Goal: Transaction & Acquisition: Purchase product/service

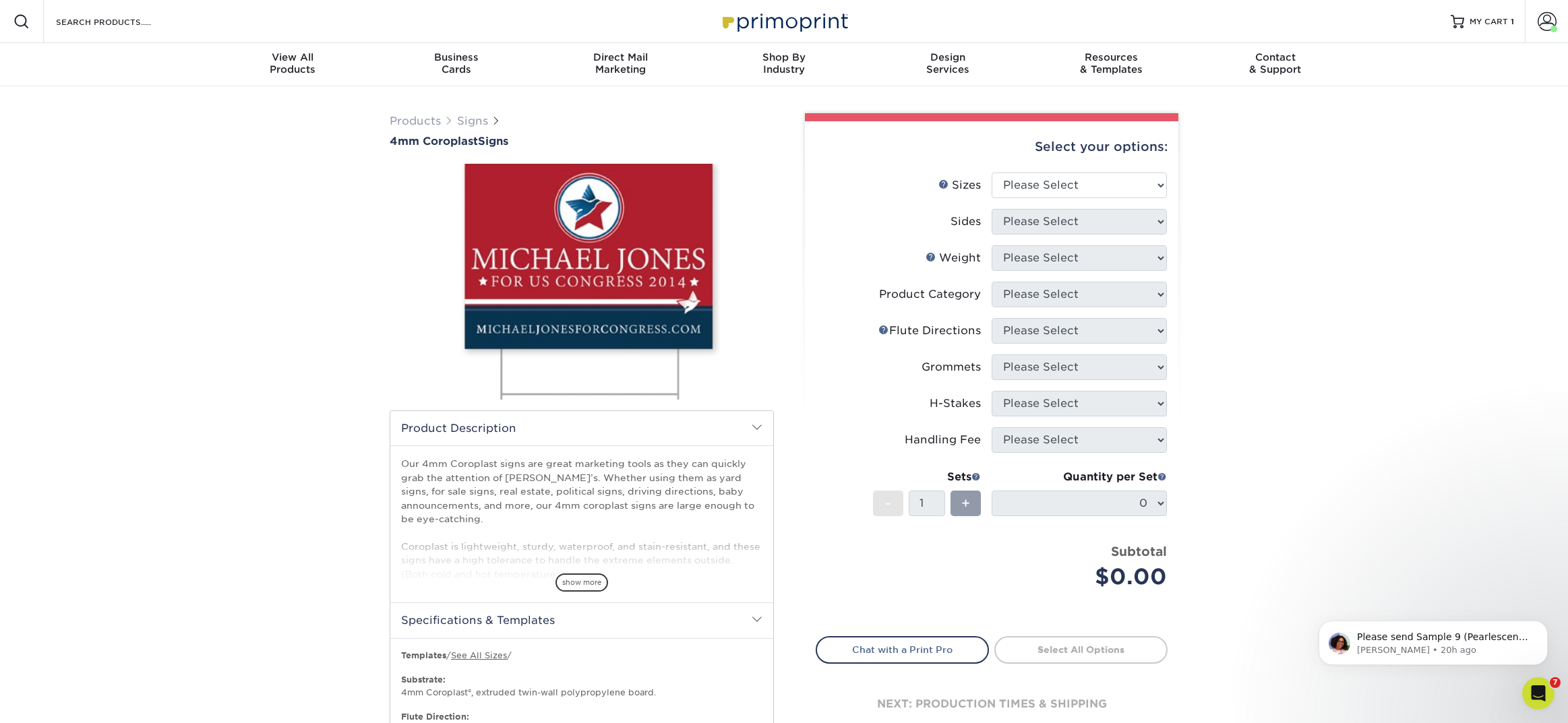
click at [157, 40] on div "Search Products" at bounding box center [115, 21] width 142 height 43
click at [125, 28] on input "Search Products" at bounding box center [120, 21] width 131 height 16
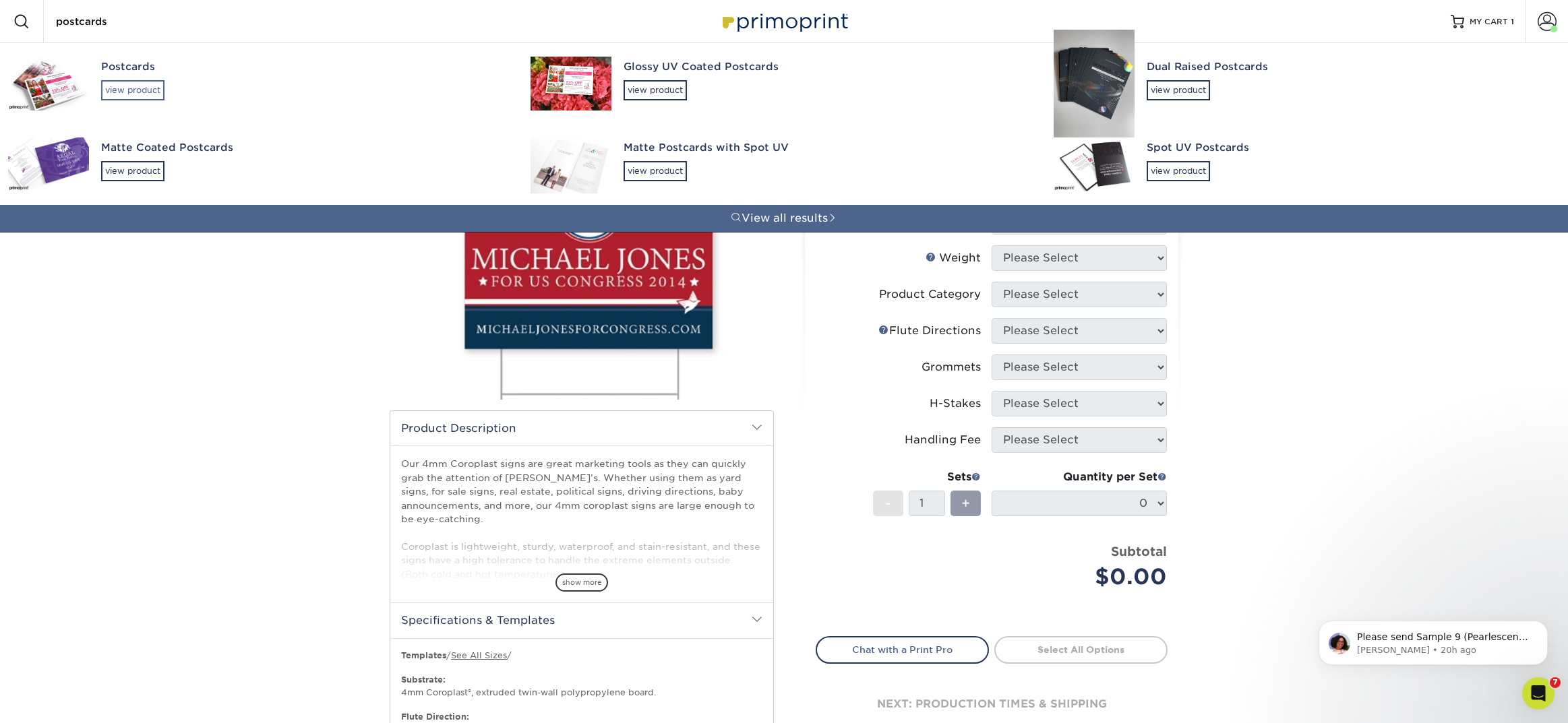
type input "postcards"
click at [135, 89] on div "view product" at bounding box center [133, 90] width 63 height 21
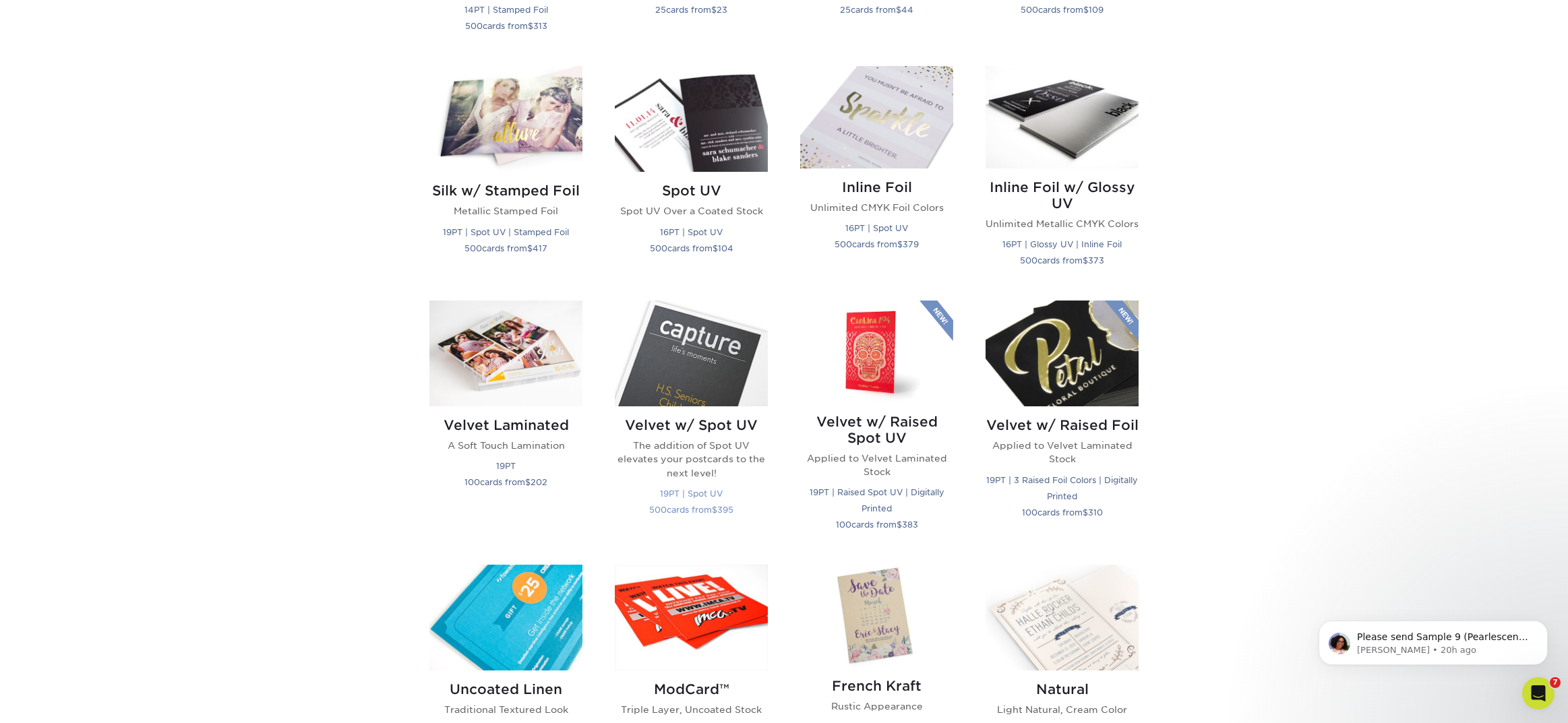
scroll to position [1089, 0]
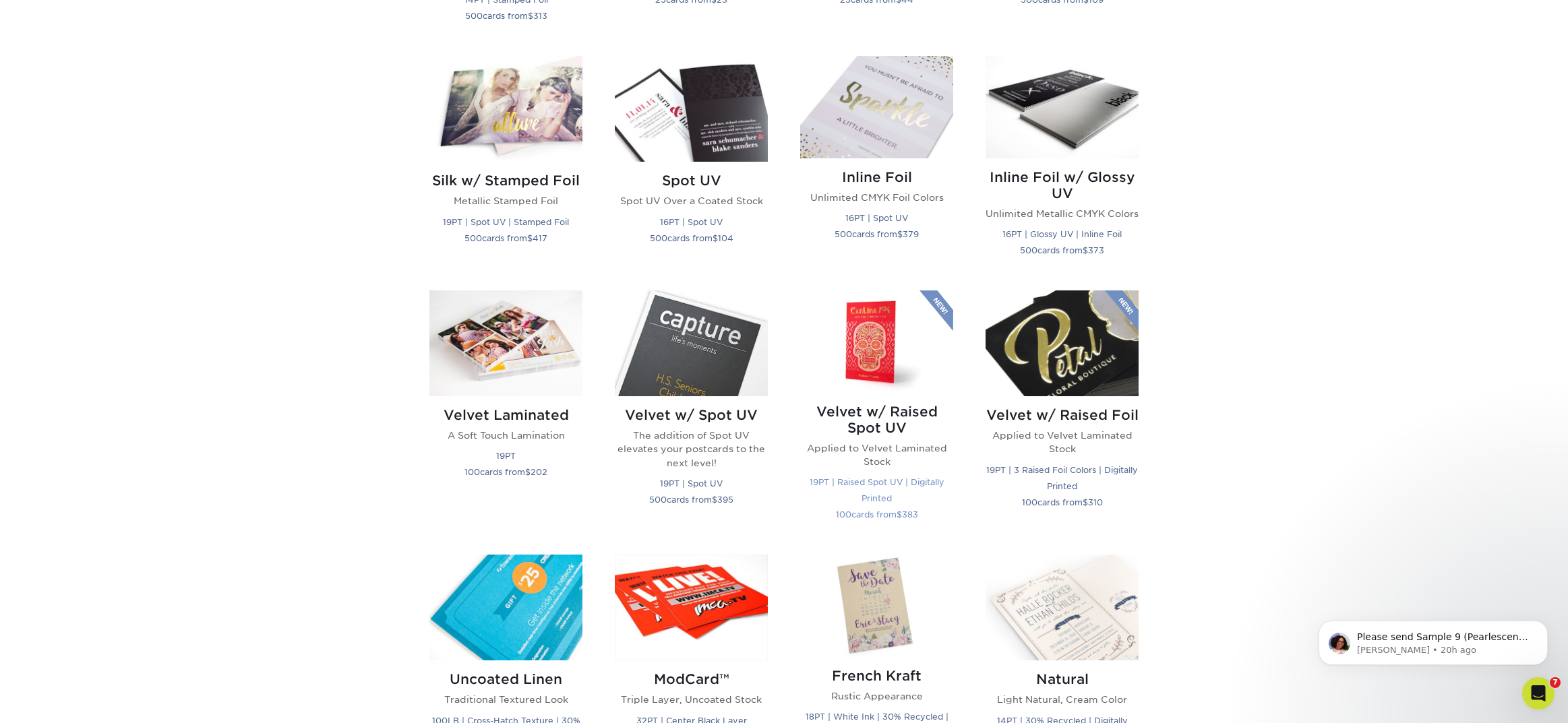
click at [902, 414] on h2 "Velvet w/ Raised Spot UV" at bounding box center [877, 419] width 153 height 32
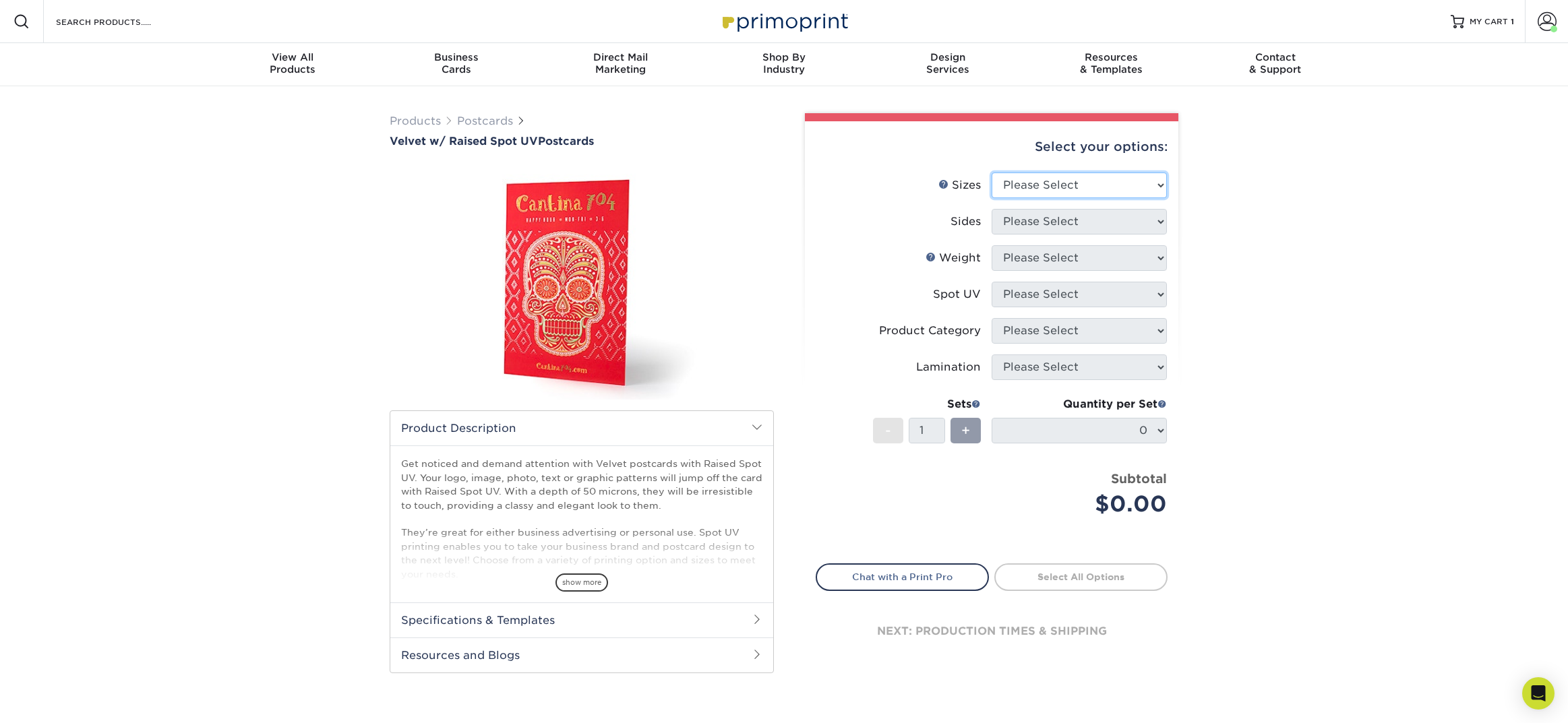
click at [1020, 183] on select "Please Select 4" x 6" 5" x 7"" at bounding box center [1079, 185] width 175 height 26
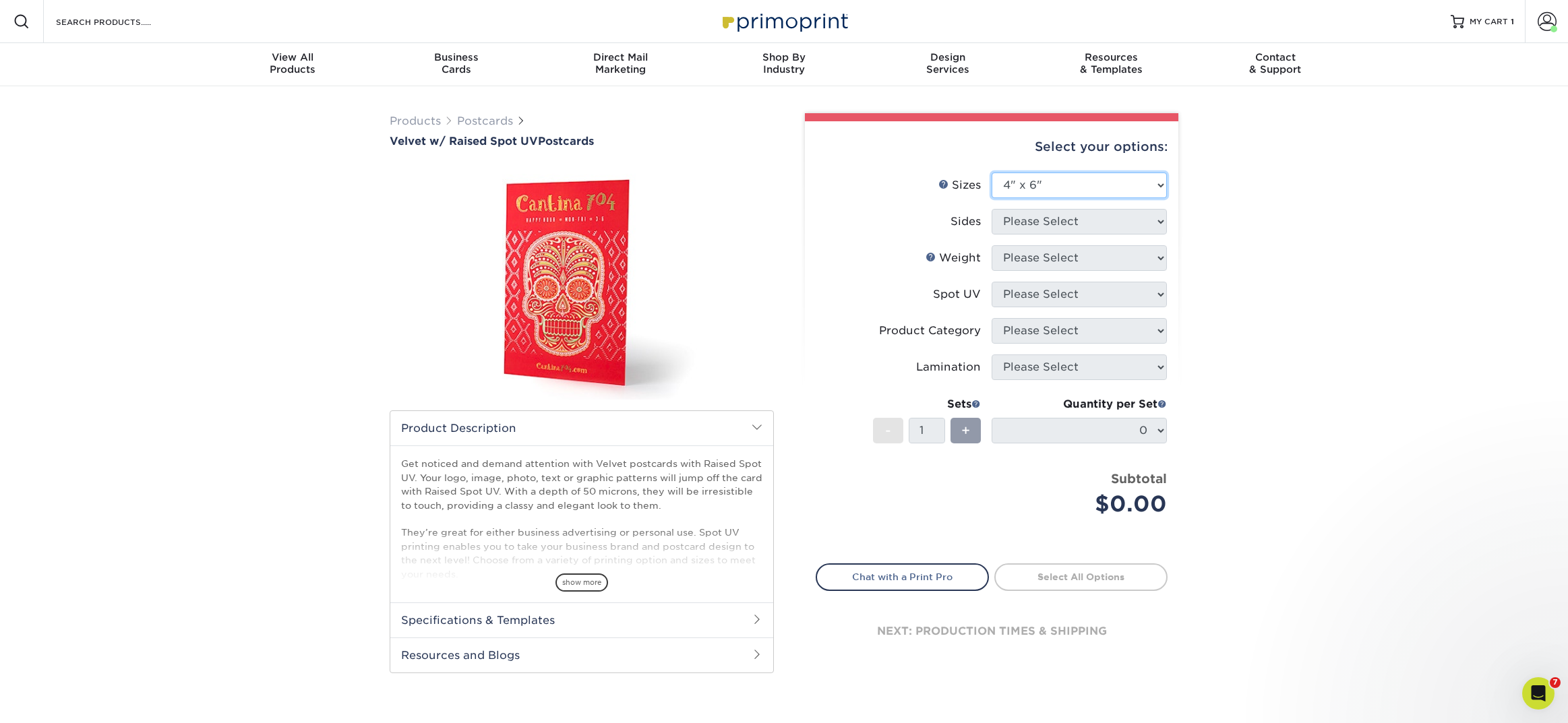
click at [992, 172] on select "Please Select 4" x 6" 5" x 7"" at bounding box center [1079, 185] width 175 height 26
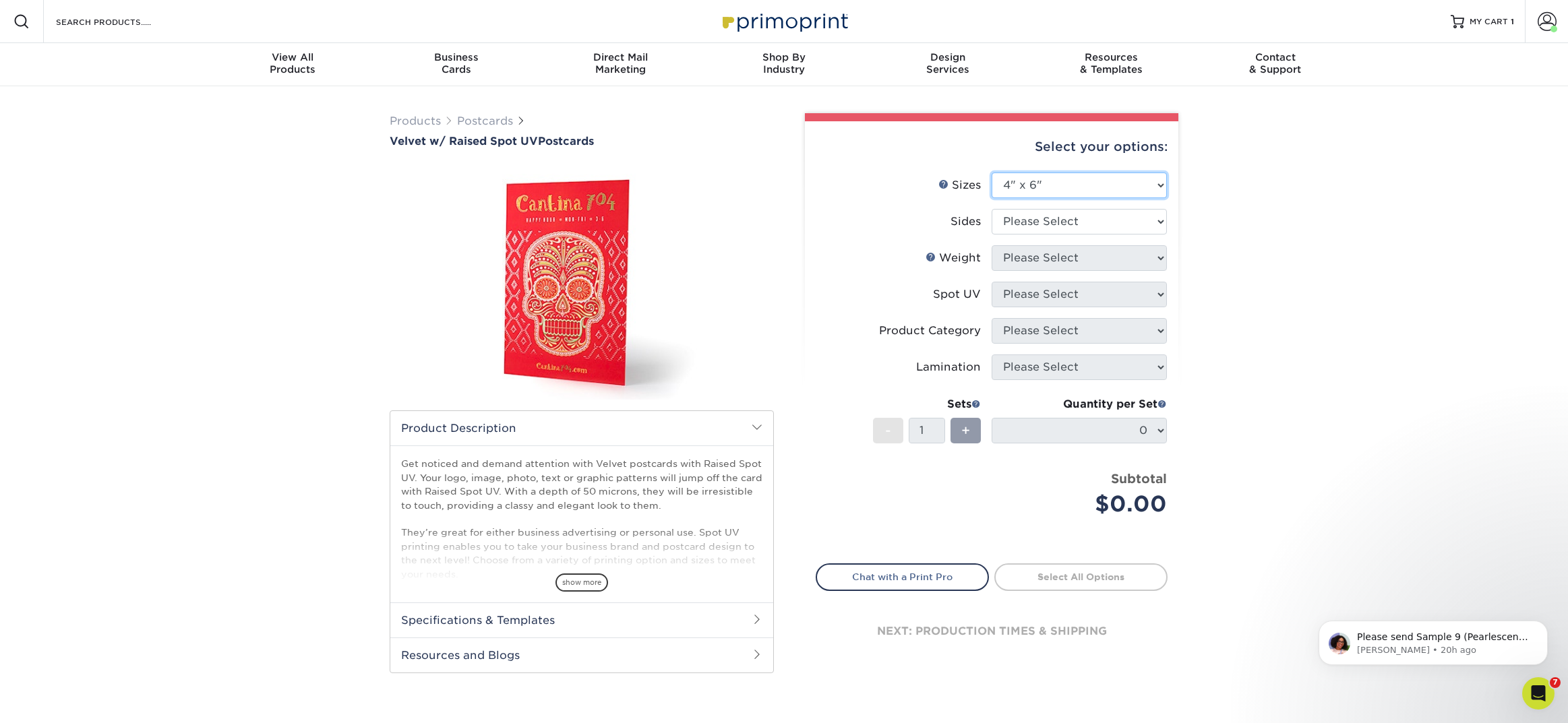
click at [1014, 187] on select "Please Select 4" x 6" 5" x 7"" at bounding box center [1079, 185] width 175 height 26
select select "5.00x7.00"
click at [992, 172] on select "Please Select 4" x 6" 5" x 7"" at bounding box center [1079, 185] width 175 height 26
click at [1013, 228] on select "Please Select Print Both Sides Print Front Only" at bounding box center [1079, 221] width 175 height 26
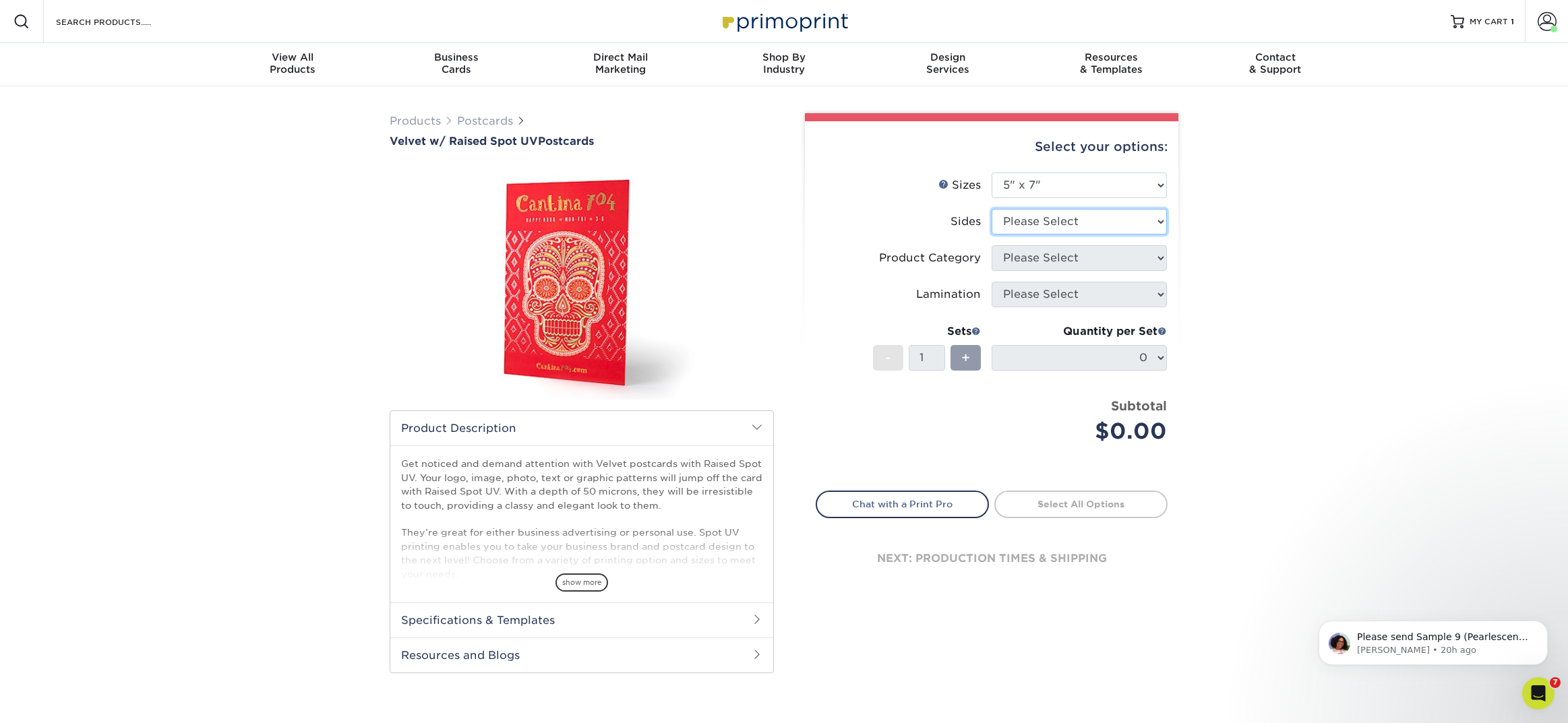
select select "13abbda7-1d64-4f25-8bb2-c179b224825d"
click at [992, 209] on select "Please Select Print Both Sides Print Front Only" at bounding box center [1079, 221] width 175 height 26
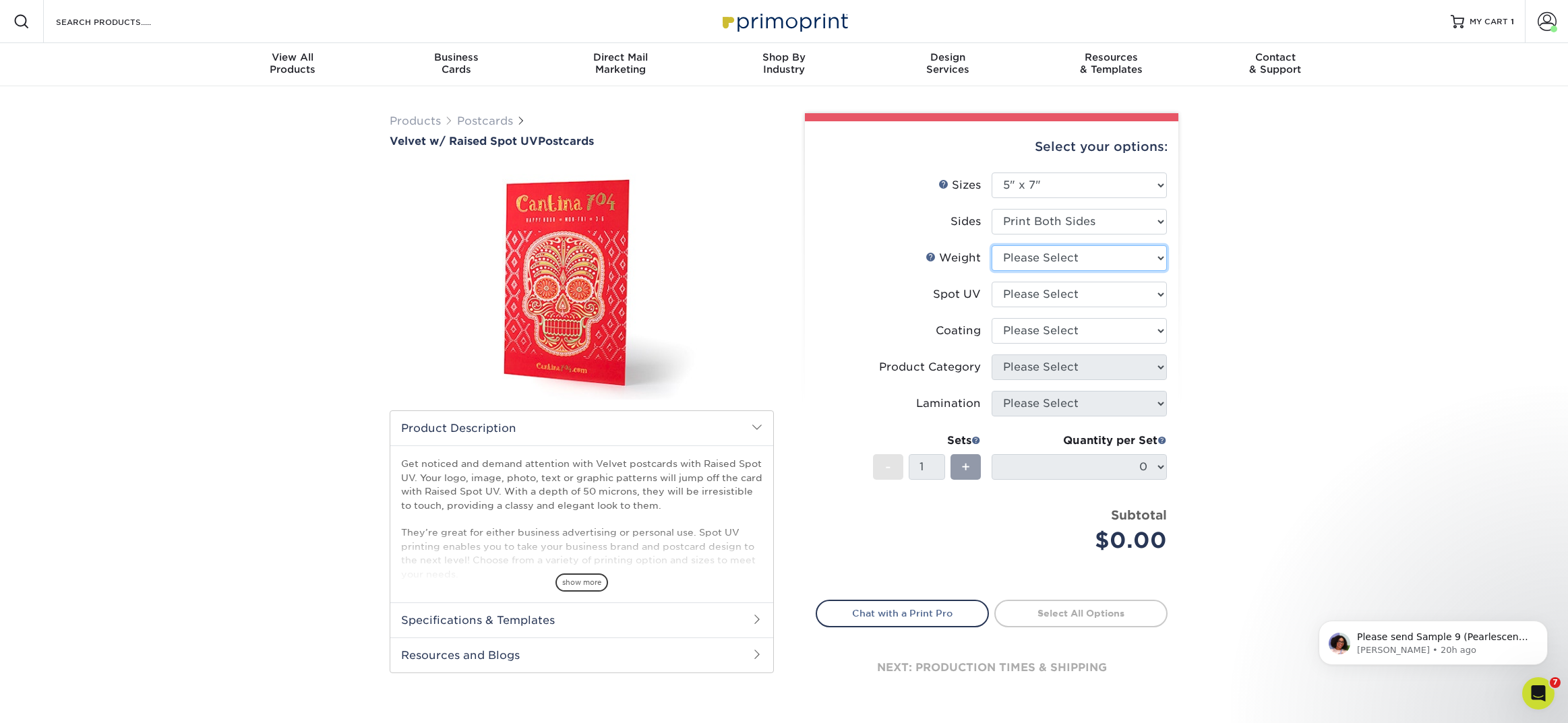
click at [1012, 259] on select "Please Select 16PT" at bounding box center [1079, 257] width 175 height 26
select select "16PT"
click at [992, 245] on select "Please Select 16PT" at bounding box center [1079, 257] width 175 height 26
click at [1012, 293] on select "Please Select Front and Back (Both Sides) Front Only" at bounding box center [1079, 294] width 175 height 26
select select "0"
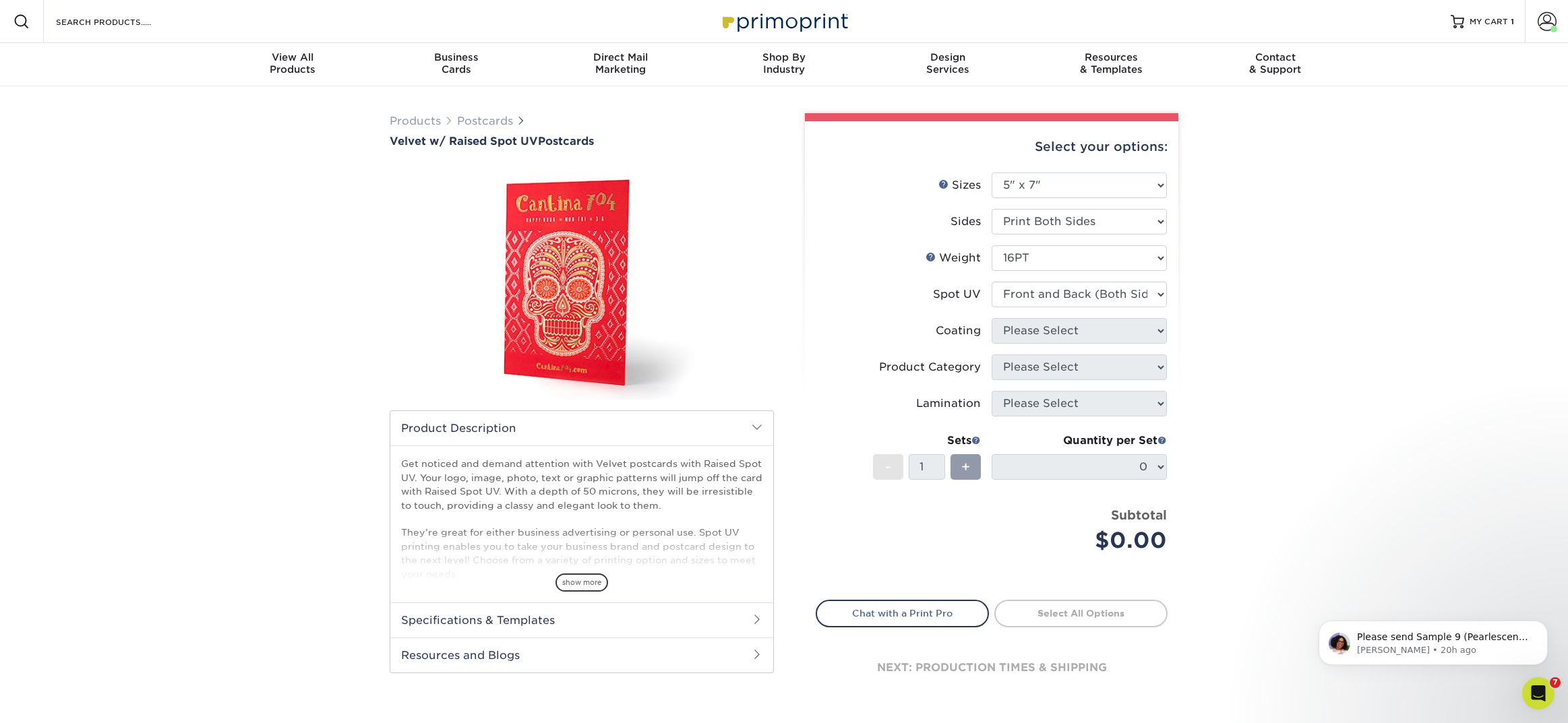
click at [992, 282] on select "Please Select Front and Back (Both Sides) Front Only" at bounding box center [1079, 294] width 175 height 26
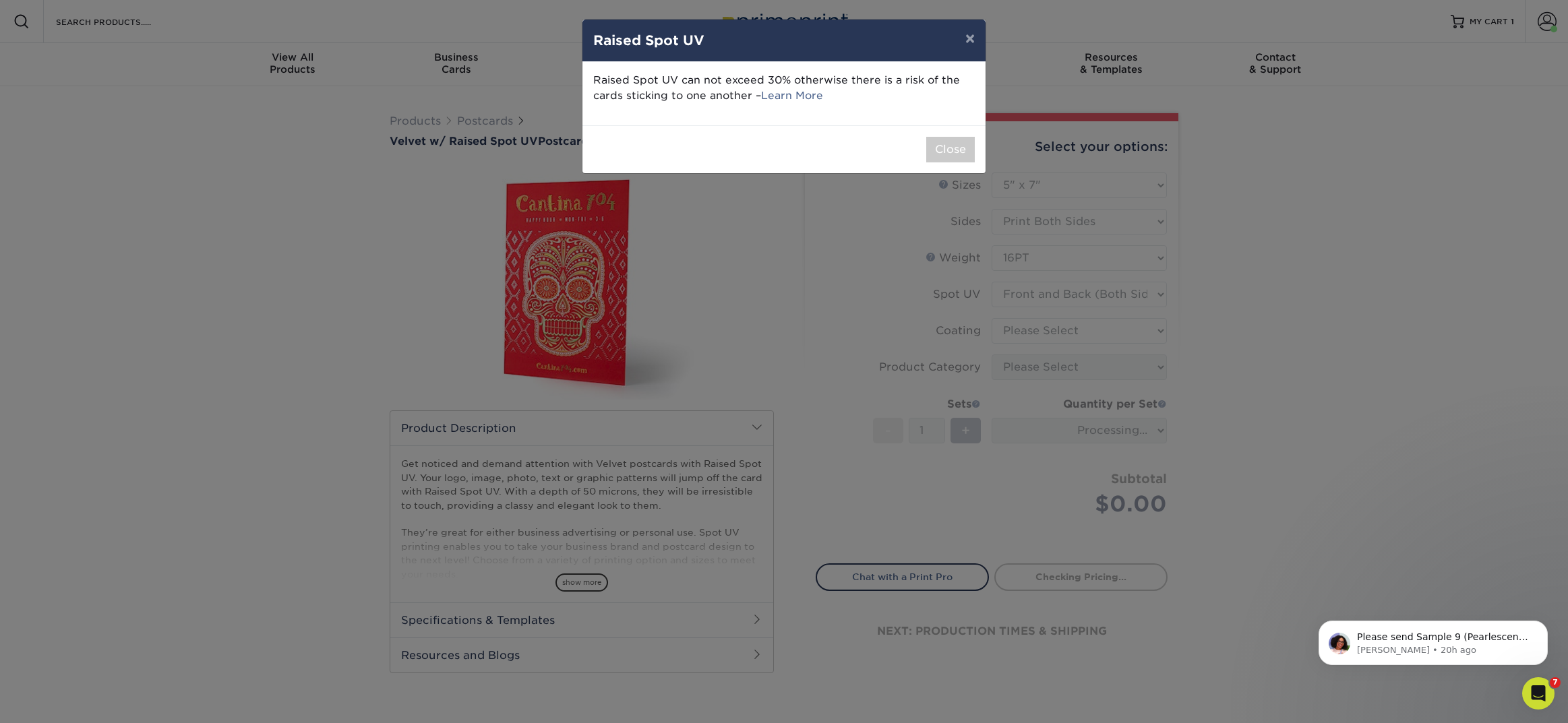
click at [1010, 332] on div "× Raised Spot UV Raised Spot UV can not exceed 30% otherwise there is a risk of…" at bounding box center [784, 362] width 1568 height 723
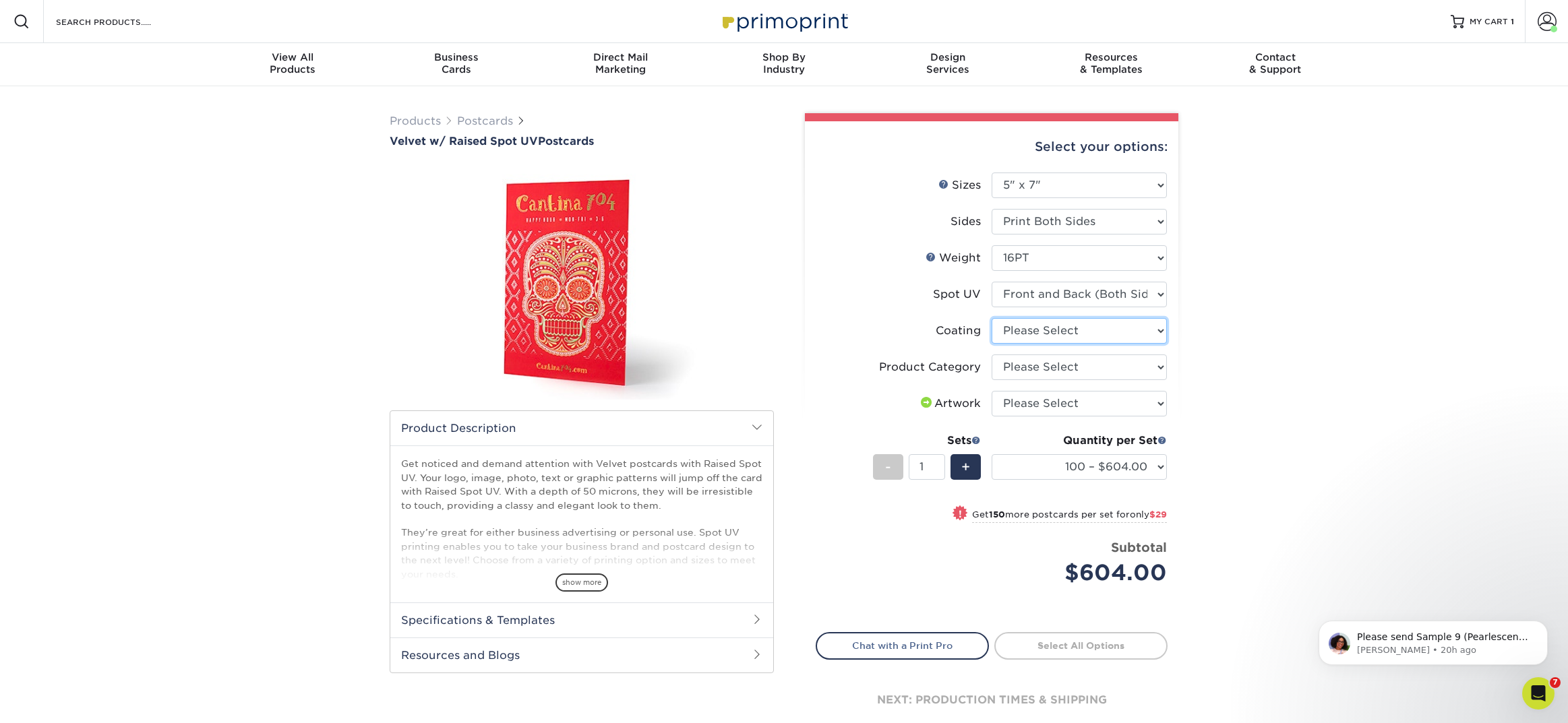
click at [1063, 329] on select at bounding box center [1079, 331] width 175 height 26
select select "3e7618de-abca-4bda-9f97-8b9129e913d8"
click at [992, 318] on select at bounding box center [1079, 331] width 175 height 26
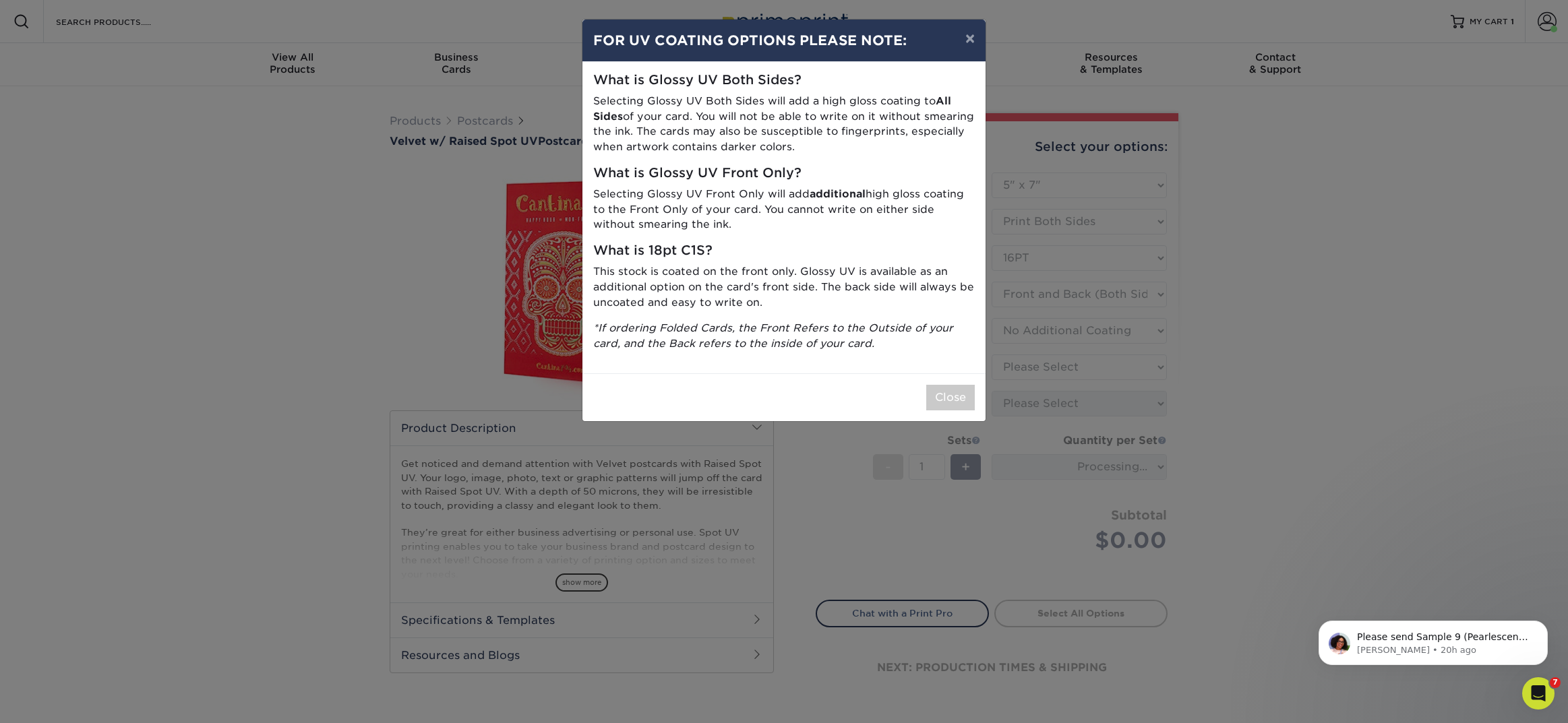
click at [1052, 370] on div "× FOR UV COATING OPTIONS PLEASE NOTE: What is Glossy UV Both Sides? Selecting G…" at bounding box center [784, 362] width 1568 height 723
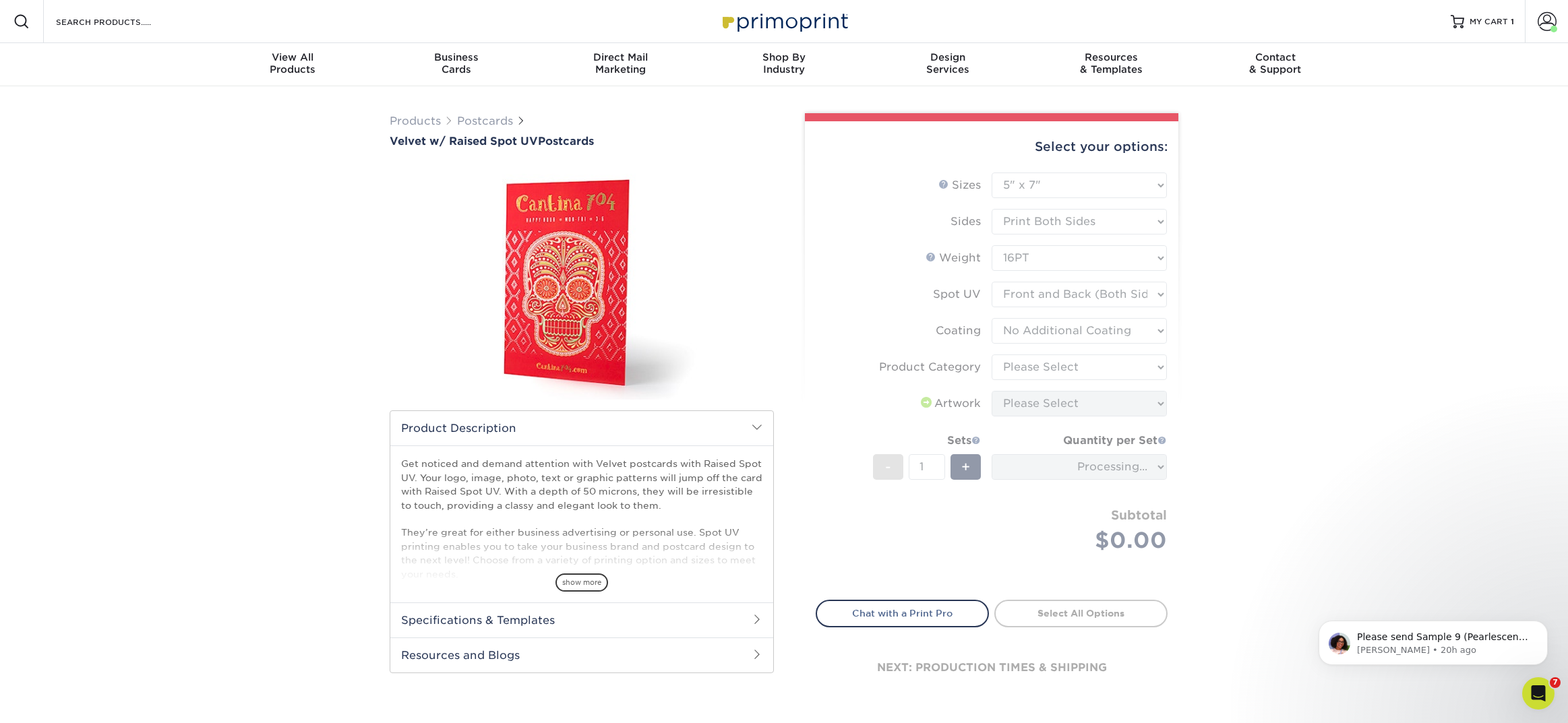
click at [1010, 375] on form "Sizes Help Sizes Please Select 4" x 6" 5" x 7" Sides Weight Help" at bounding box center [992, 378] width 352 height 411
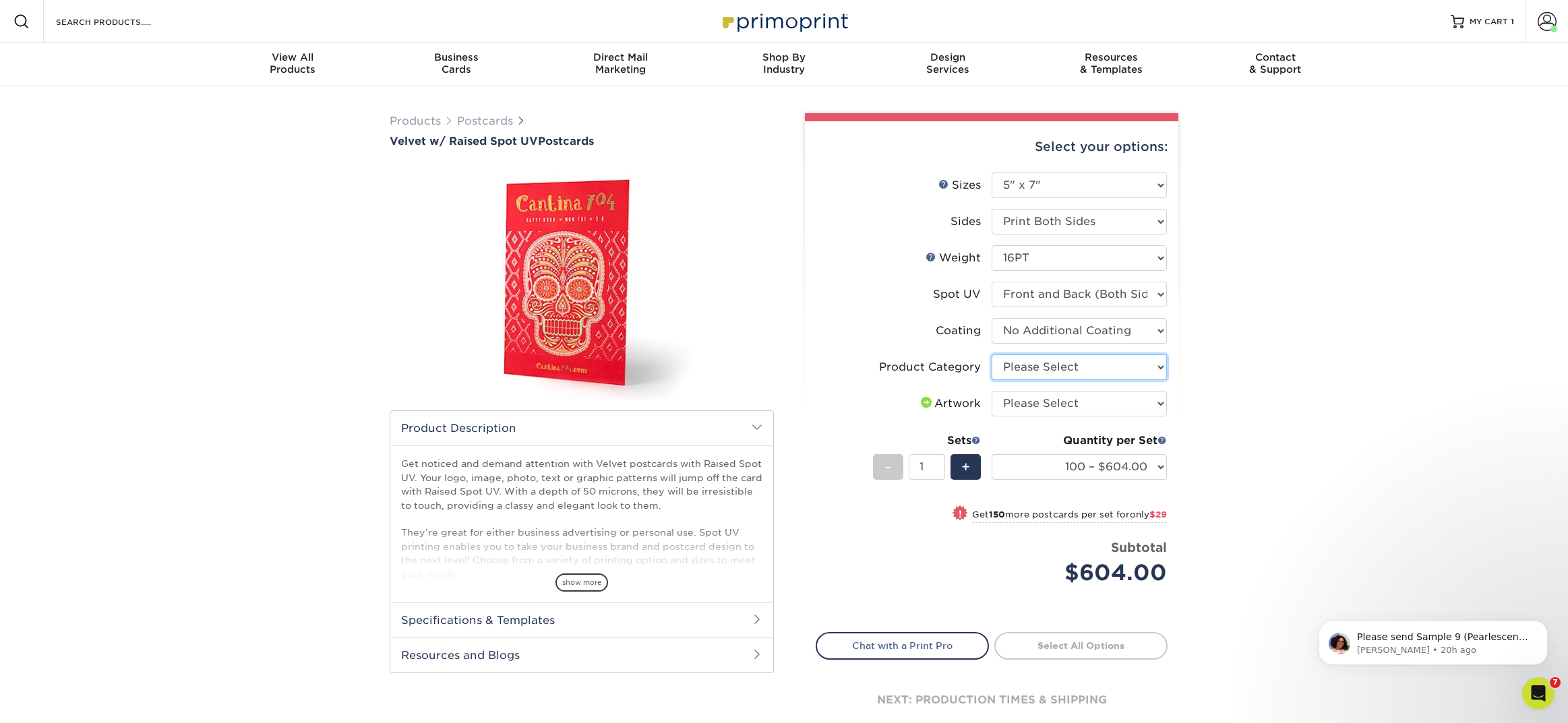
click at [1010, 370] on select "Please Select Postcards" at bounding box center [1079, 367] width 175 height 26
select select "9b7272e0-d6c8-4c3c-8e97-d3a1bcdab858"
click at [992, 354] on select "Please Select Postcards" at bounding box center [1079, 367] width 175 height 26
click at [1010, 403] on select "Please Select I will upload files I need a design - $150" at bounding box center [1079, 403] width 175 height 26
select select "upload"
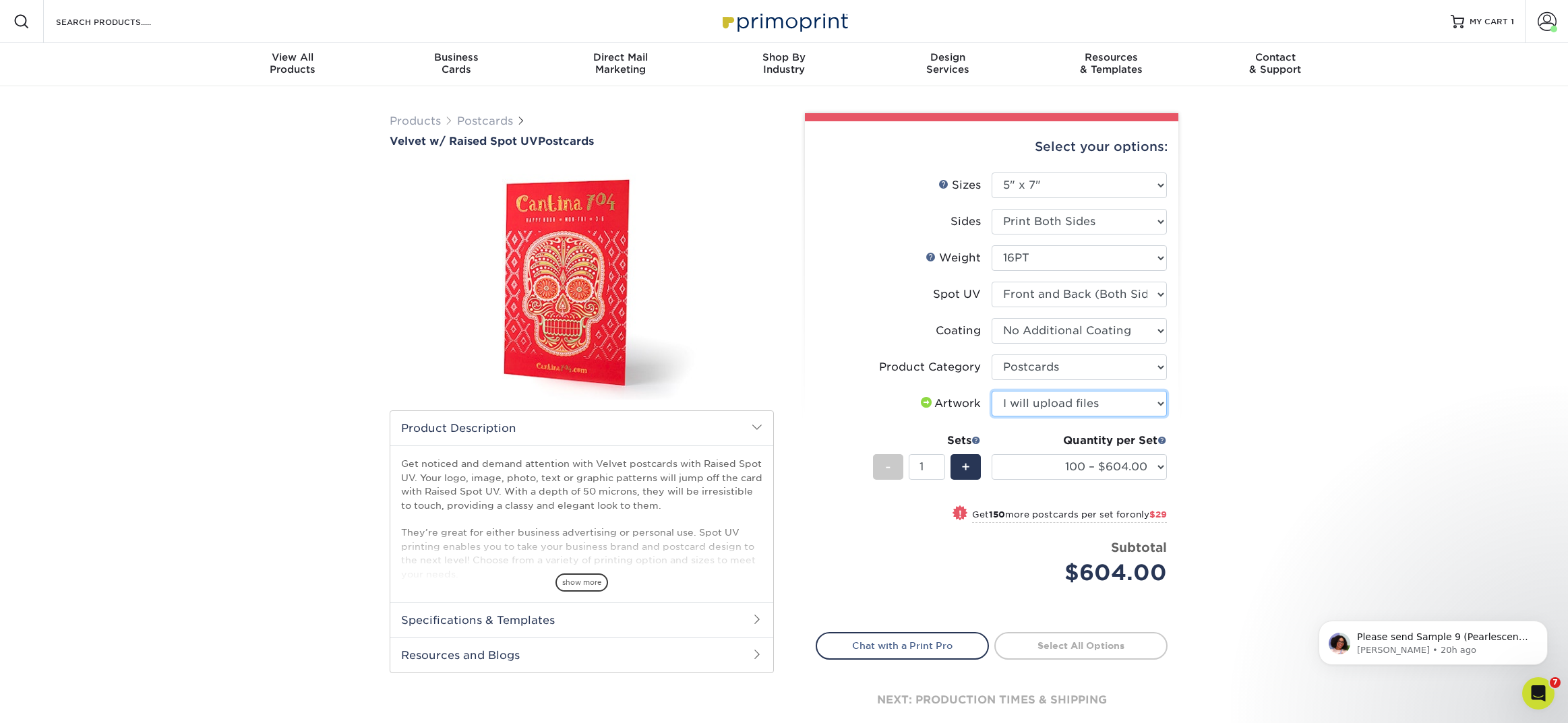
click at [992, 391] on select "Please Select I will upload files I need a design - $150" at bounding box center [1079, 403] width 175 height 26
click at [1012, 467] on select "100 – $604.00 250 – $633.00 500 – $854.00" at bounding box center [1079, 466] width 175 height 26
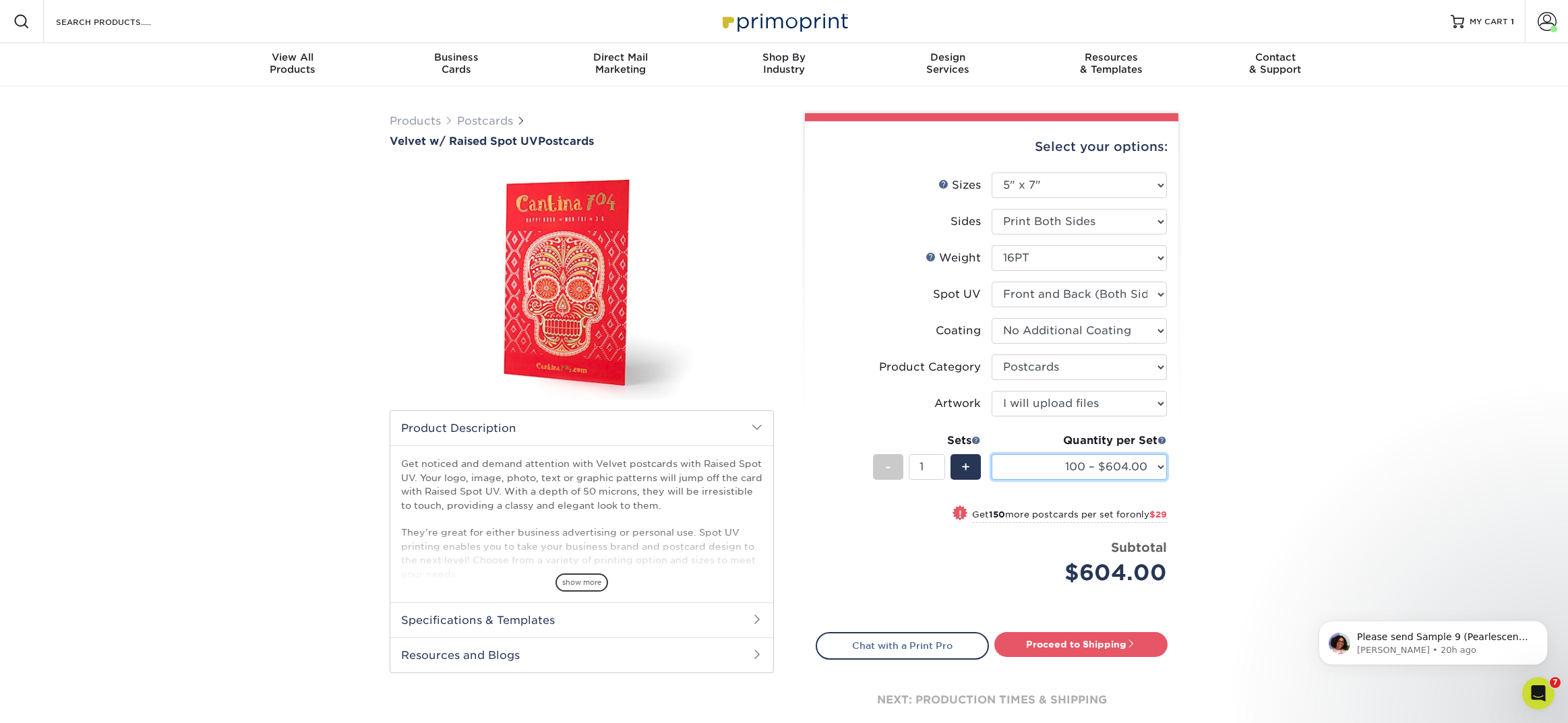
select select "250 – $633.00"
click at [992, 454] on select "100 – $604.00 250 – $633.00 500 – $854.00" at bounding box center [1079, 466] width 175 height 26
click at [1041, 650] on link "Proceed to Shipping" at bounding box center [1081, 644] width 173 height 24
type input "Set 1"
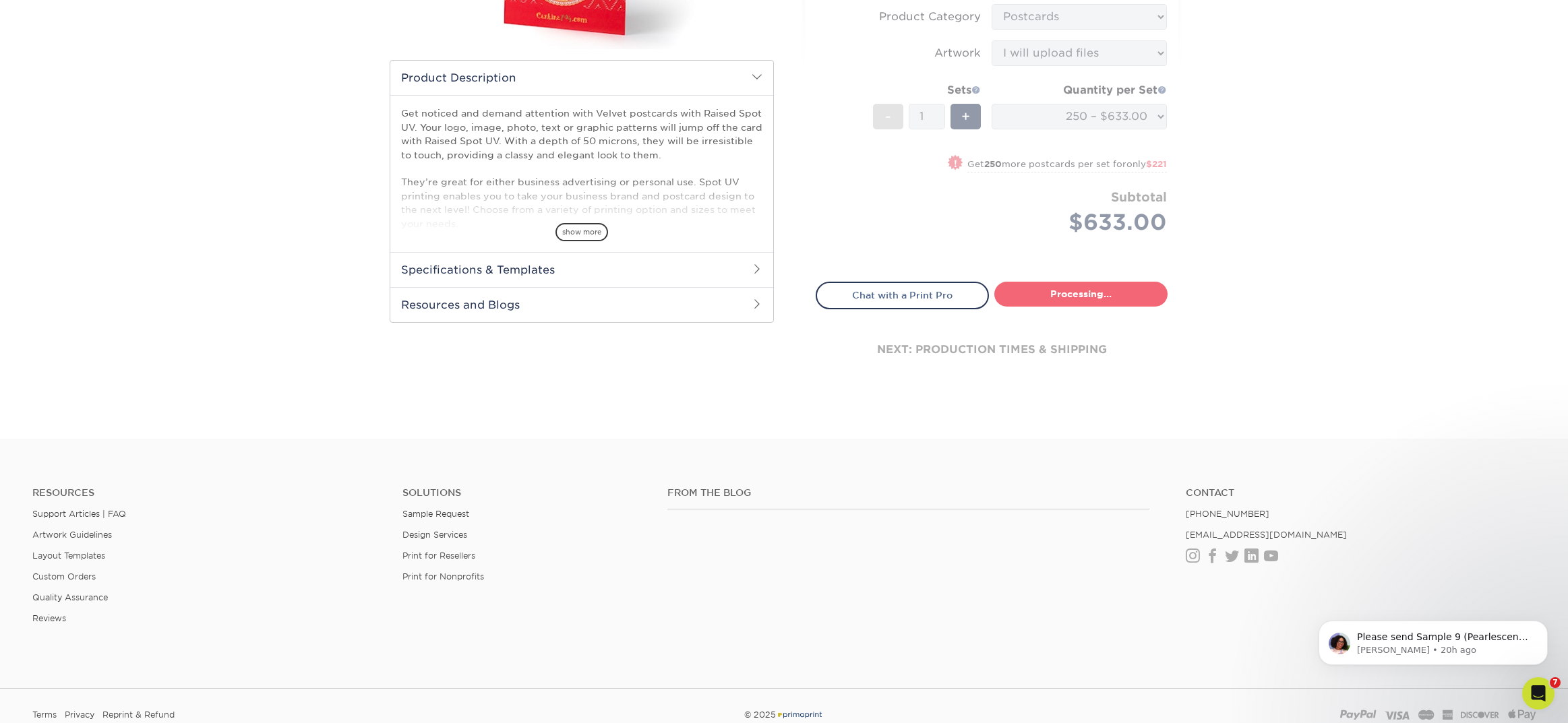
select select "b03ef4a5-498c-46f2-9dfb-34b50d8986e8"
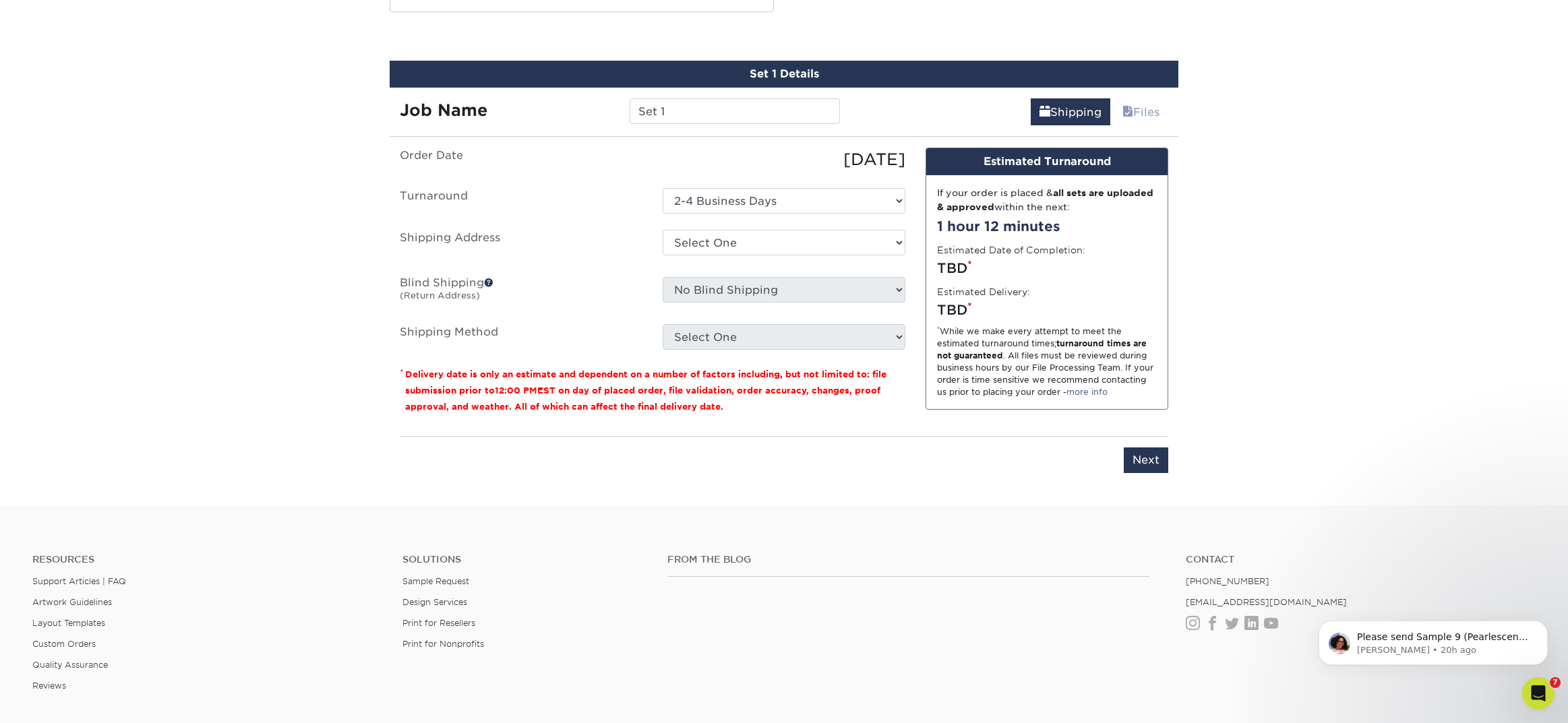
scroll to position [669, 0]
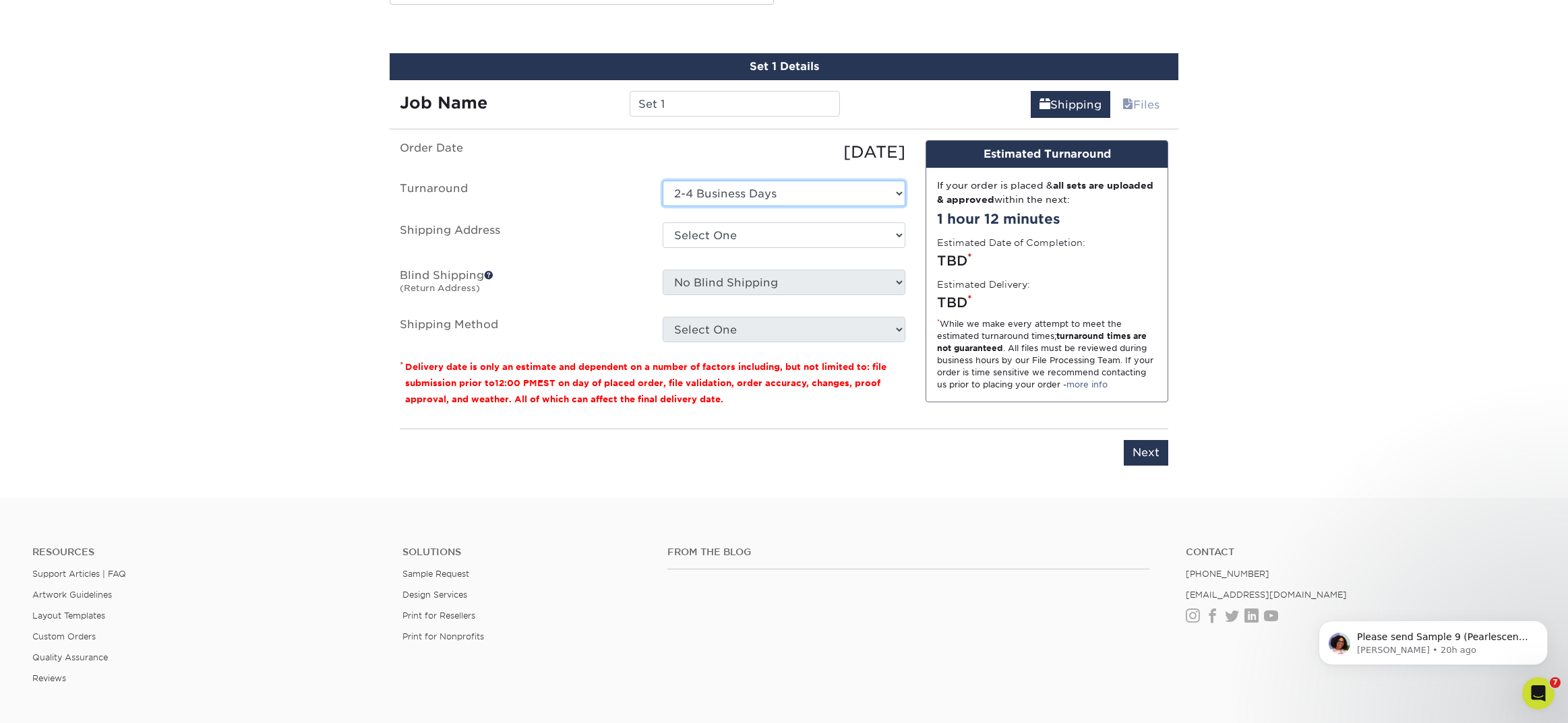
click at [718, 202] on select "Select One 2-4 Business Days" at bounding box center [784, 193] width 243 height 26
click at [663, 180] on select "Select One 2-4 Business Days" at bounding box center [784, 193] width 243 height 26
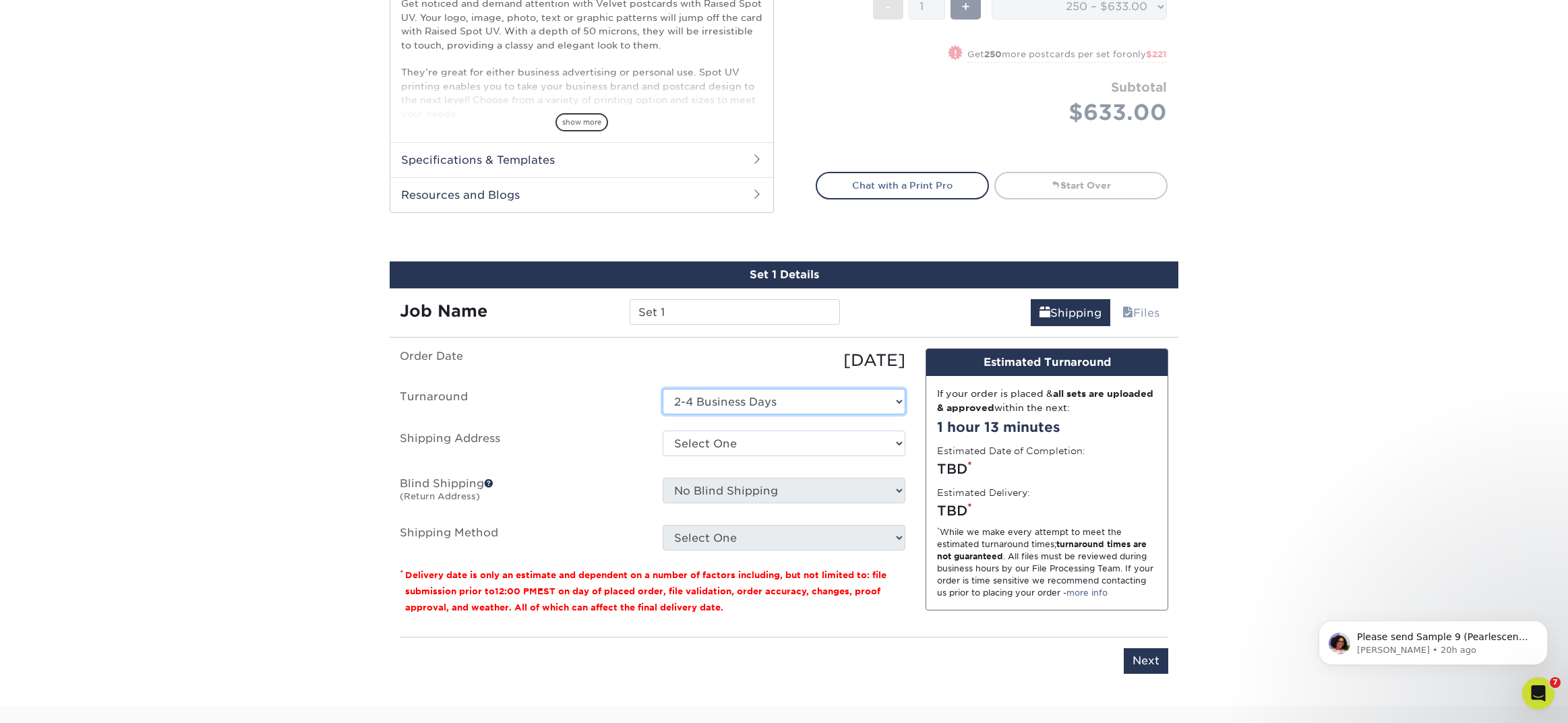
scroll to position [717, 0]
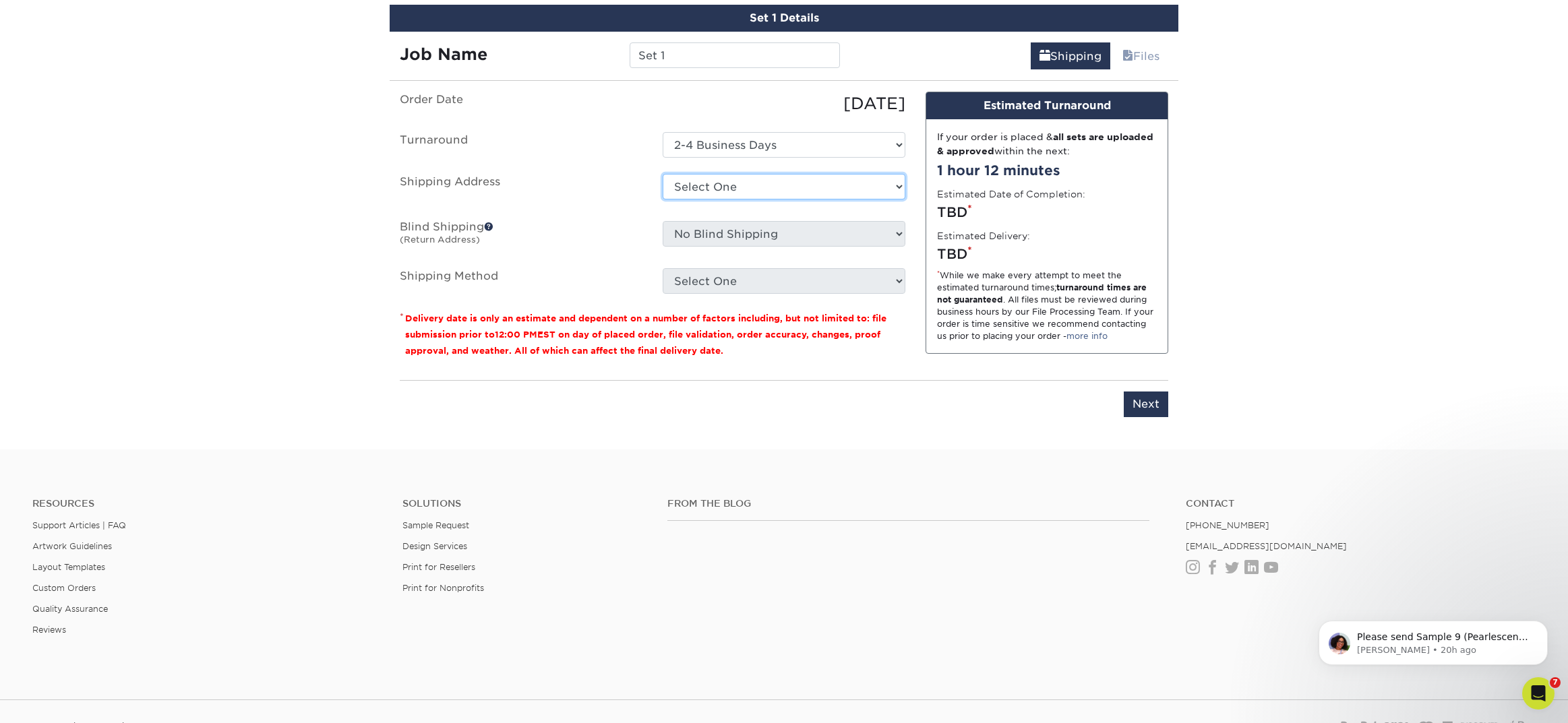
click at [699, 188] on select "Select One AK AK Arkansas Bacon Raton FL Boca Raton Bradent Brooklyn CA CA CA C…" at bounding box center [784, 186] width 243 height 26
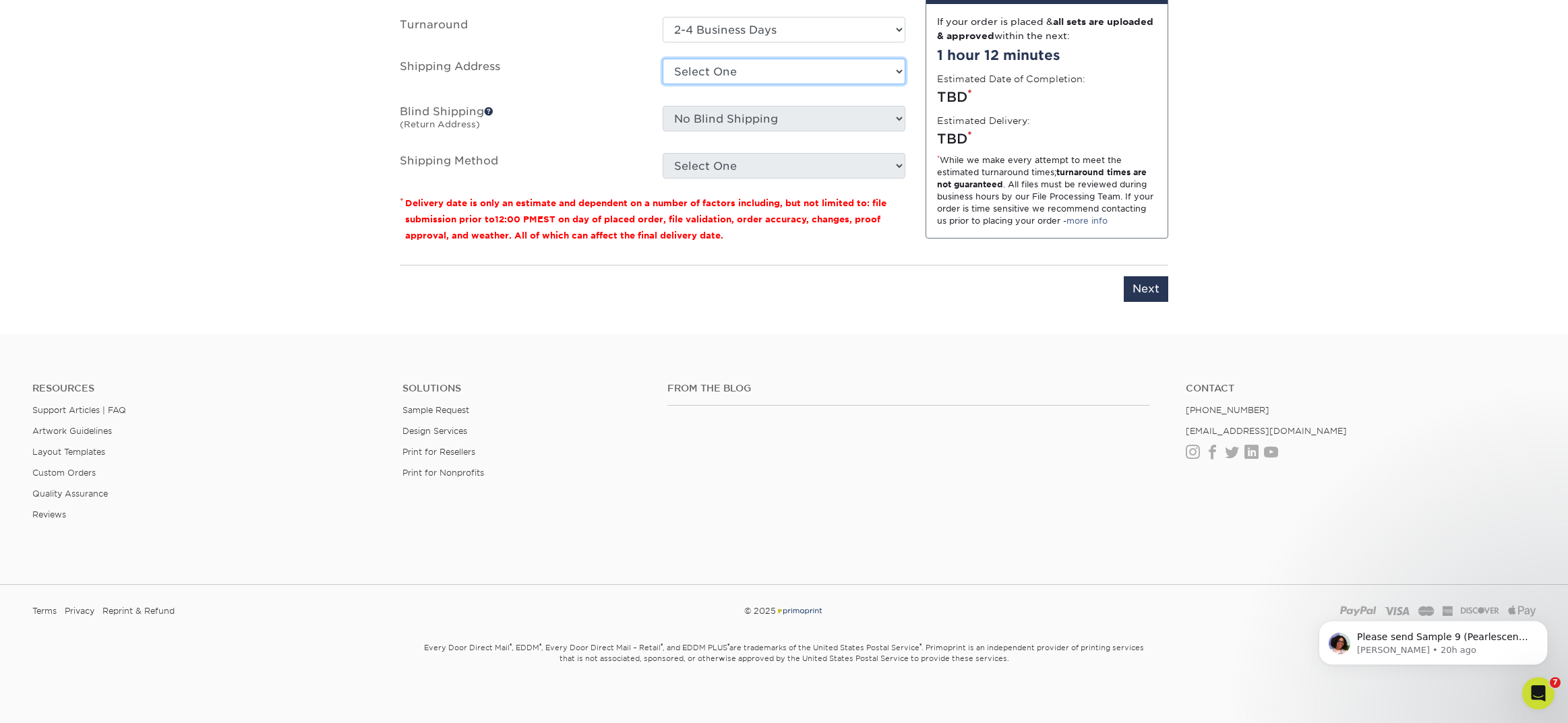
click at [717, 76] on select "Select One AK AK Arkansas Bacon Raton FL Boca Raton Bradent Brooklyn CA CA CA C…" at bounding box center [784, 71] width 243 height 26
select select "newaddress"
click at [663, 59] on select "Select One AK AK Arkansas Bacon Raton FL Boca Raton Bradent Brooklyn CA CA CA C…" at bounding box center [784, 71] width 243 height 26
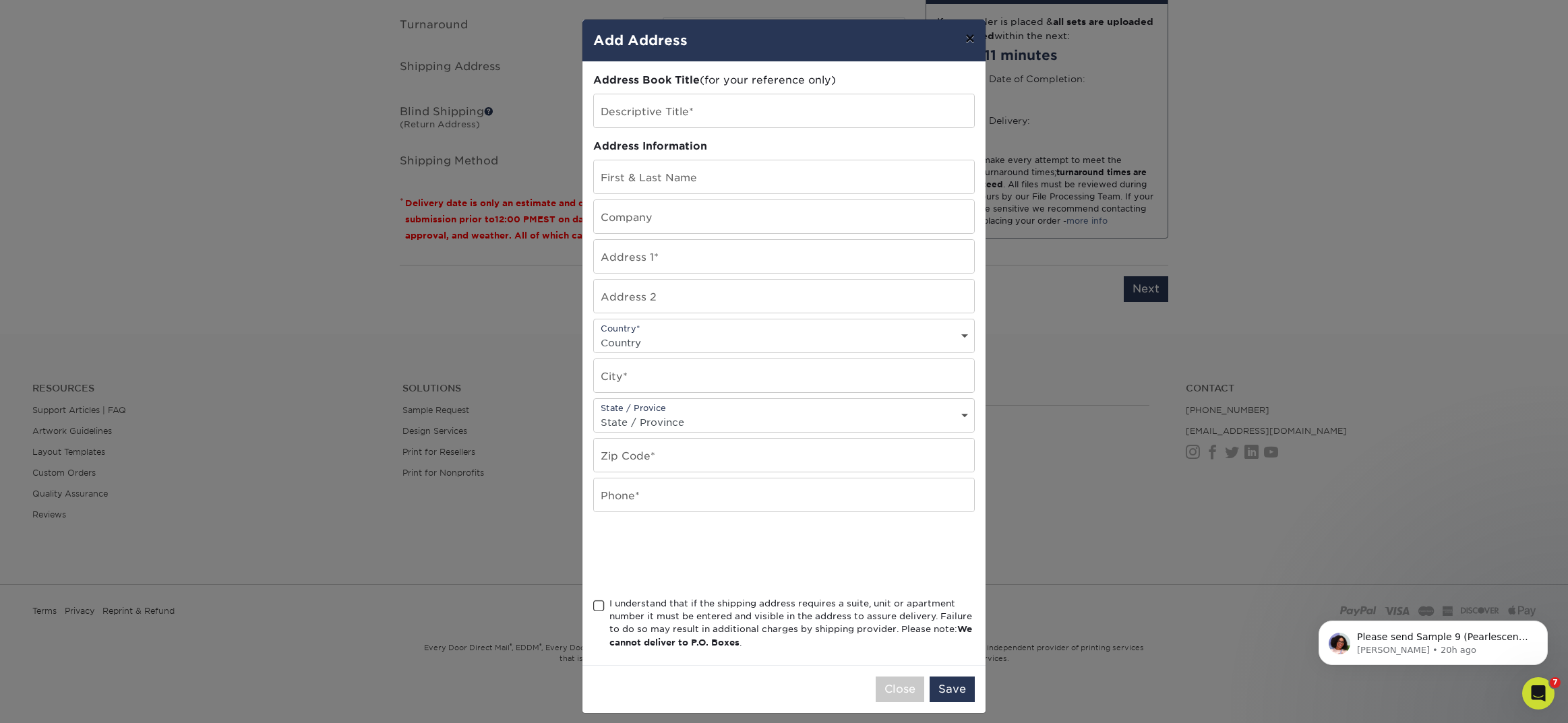
click at [967, 38] on button "×" at bounding box center [970, 38] width 31 height 37
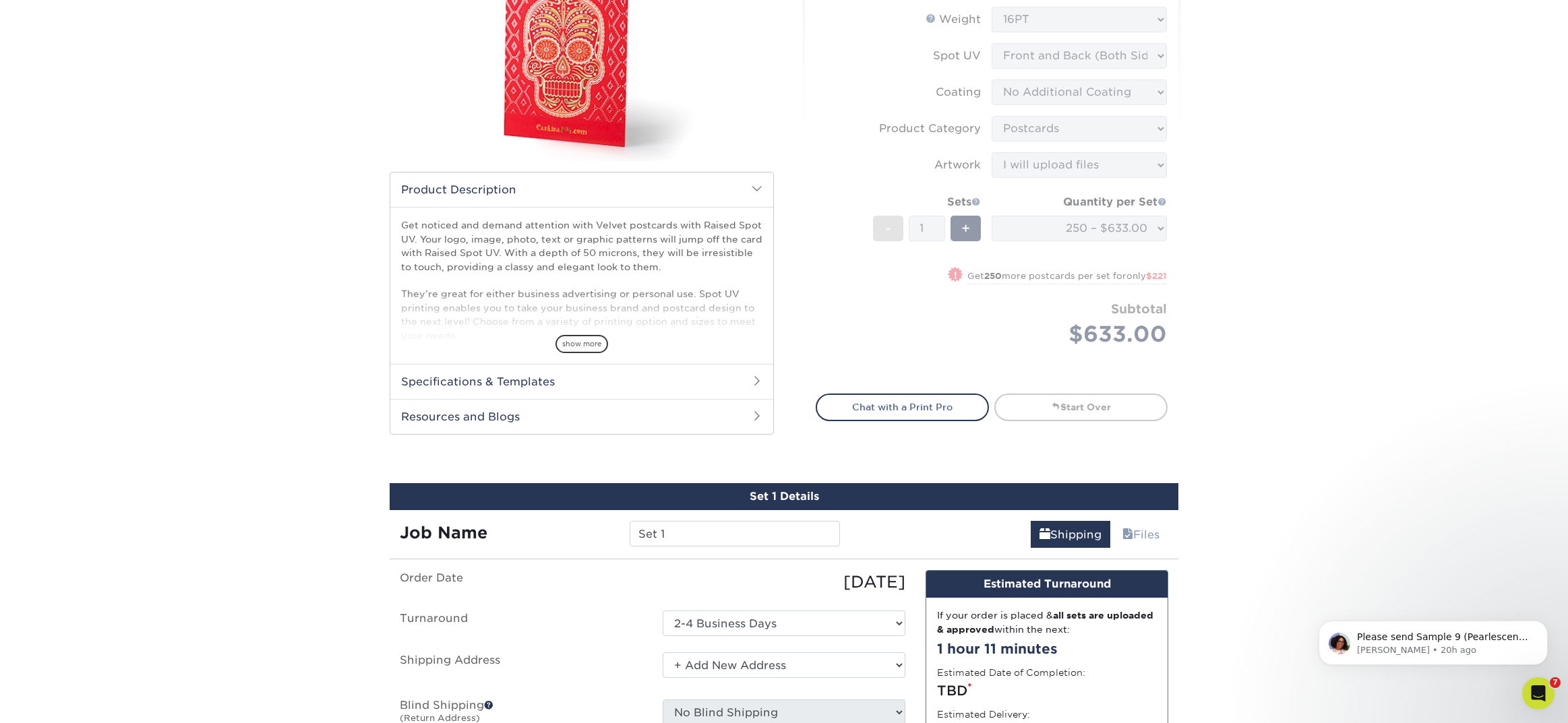
scroll to position [0, 0]
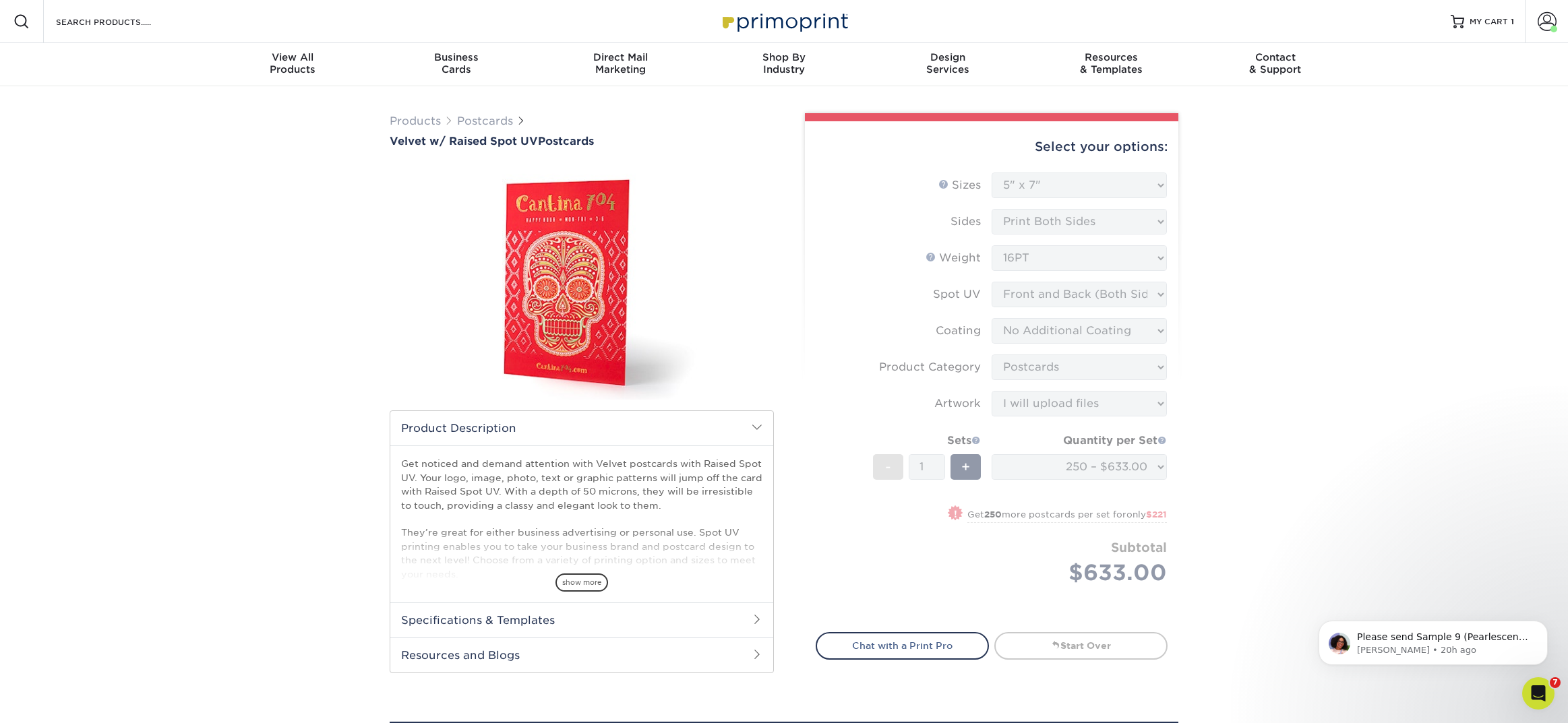
click at [123, 35] on div "Search Products" at bounding box center [115, 21] width 142 height 43
click at [101, 21] on input "Search Products" at bounding box center [120, 21] width 131 height 16
type input "i"
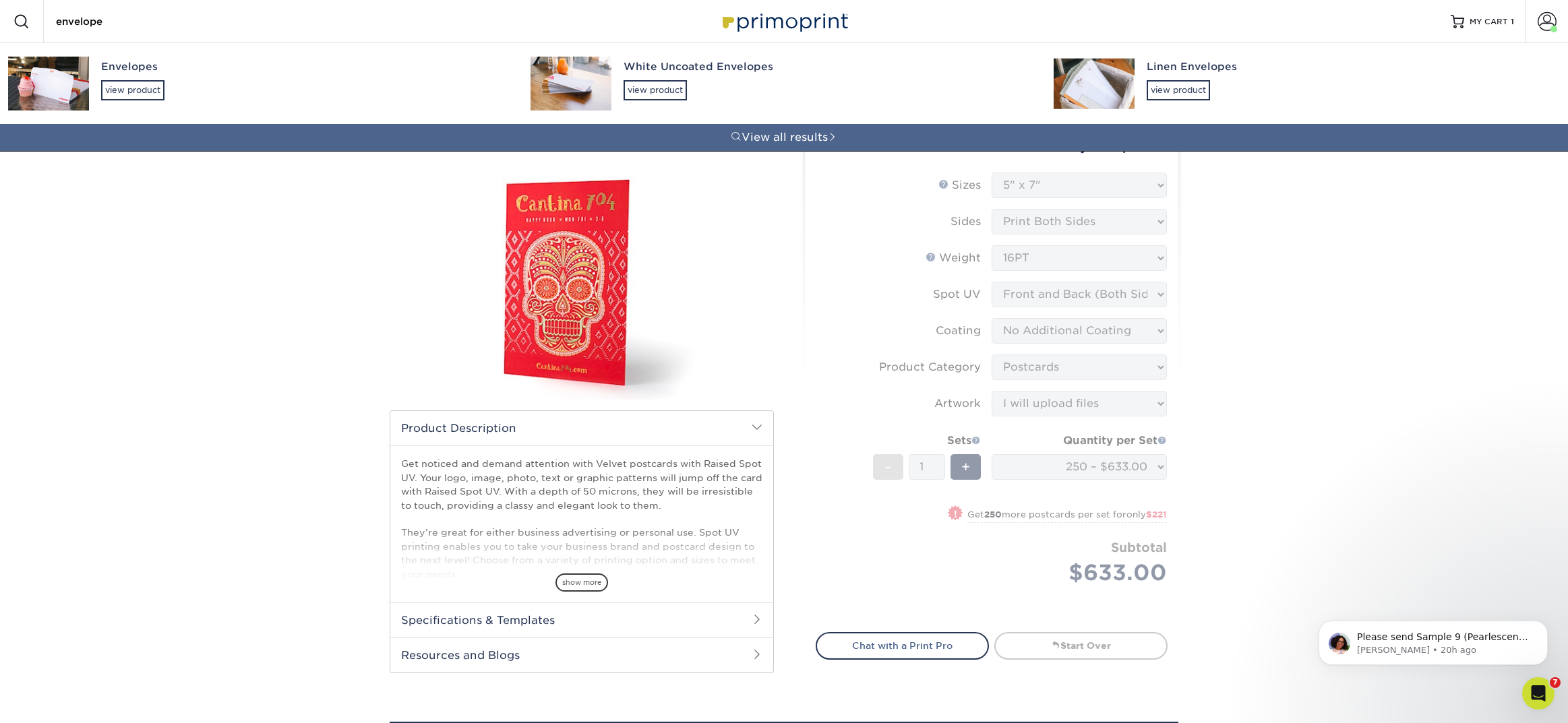
type input "envelopes"
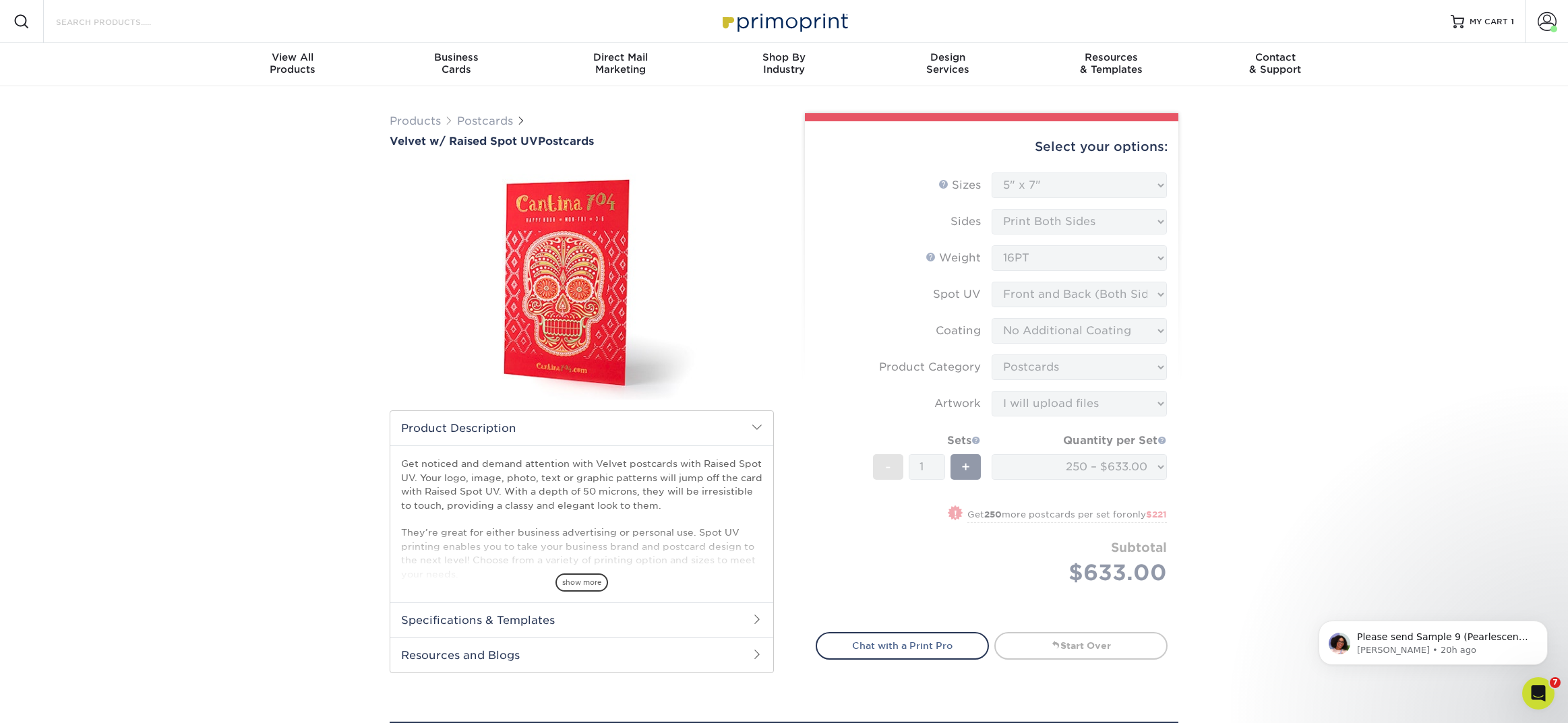
click at [152, 29] on input "Search Products" at bounding box center [120, 21] width 131 height 16
click at [71, 18] on input "Search Products" at bounding box center [120, 21] width 131 height 16
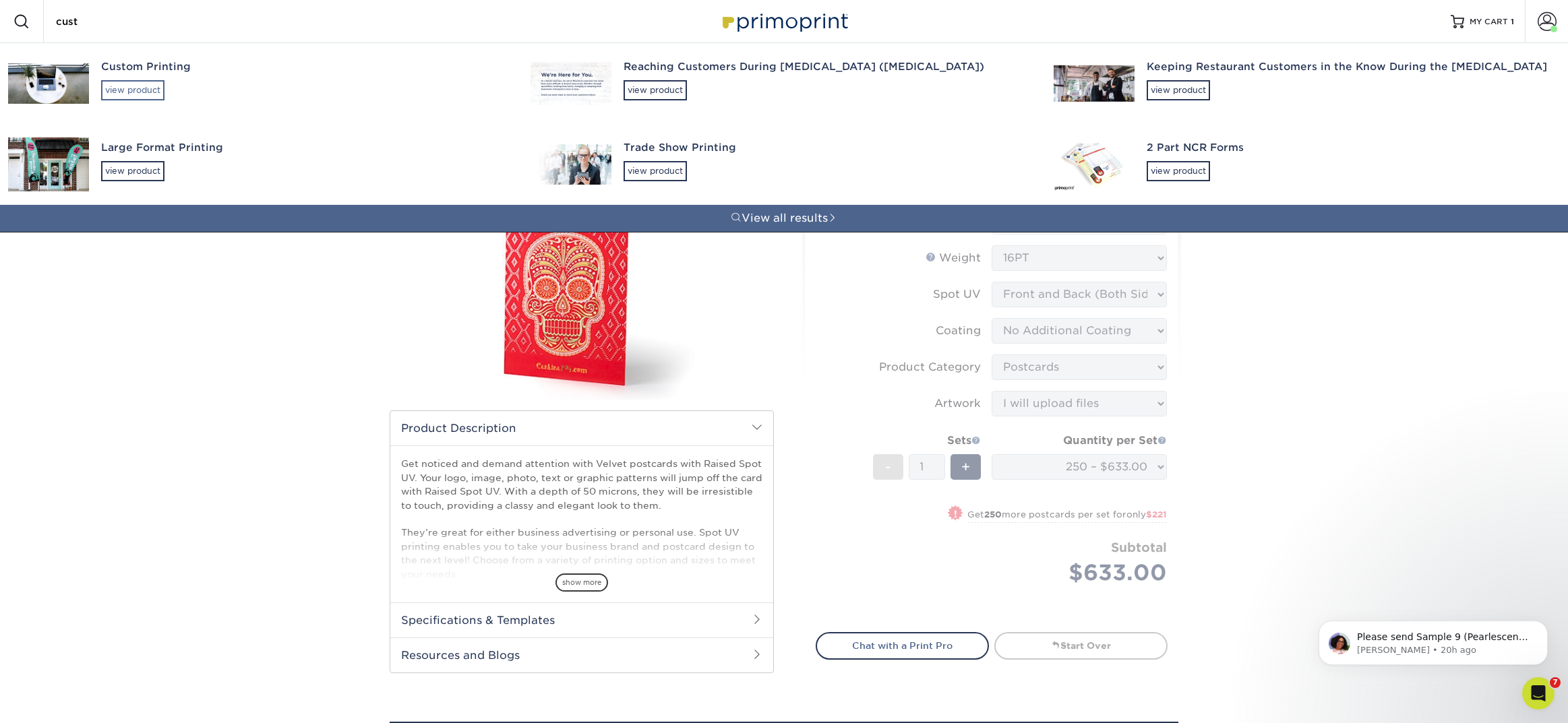
type input "cust"
click at [134, 89] on div "view product" at bounding box center [133, 90] width 63 height 21
